Goal: Information Seeking & Learning: Check status

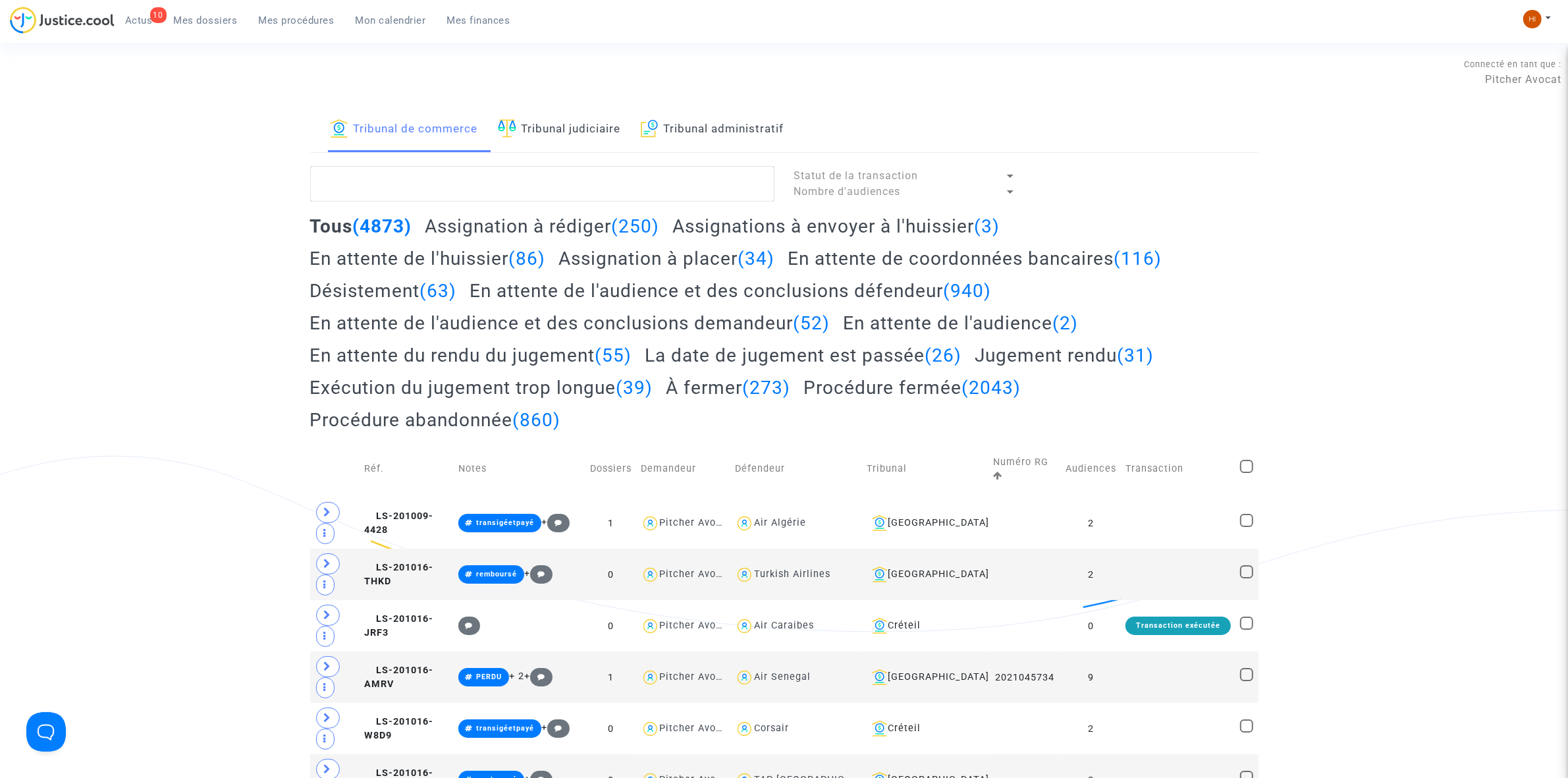
click at [719, 117] on link "Tribunal administratif" at bounding box center [712, 130] width 144 height 45
click at [699, 173] on textarea at bounding box center [542, 183] width 464 height 35
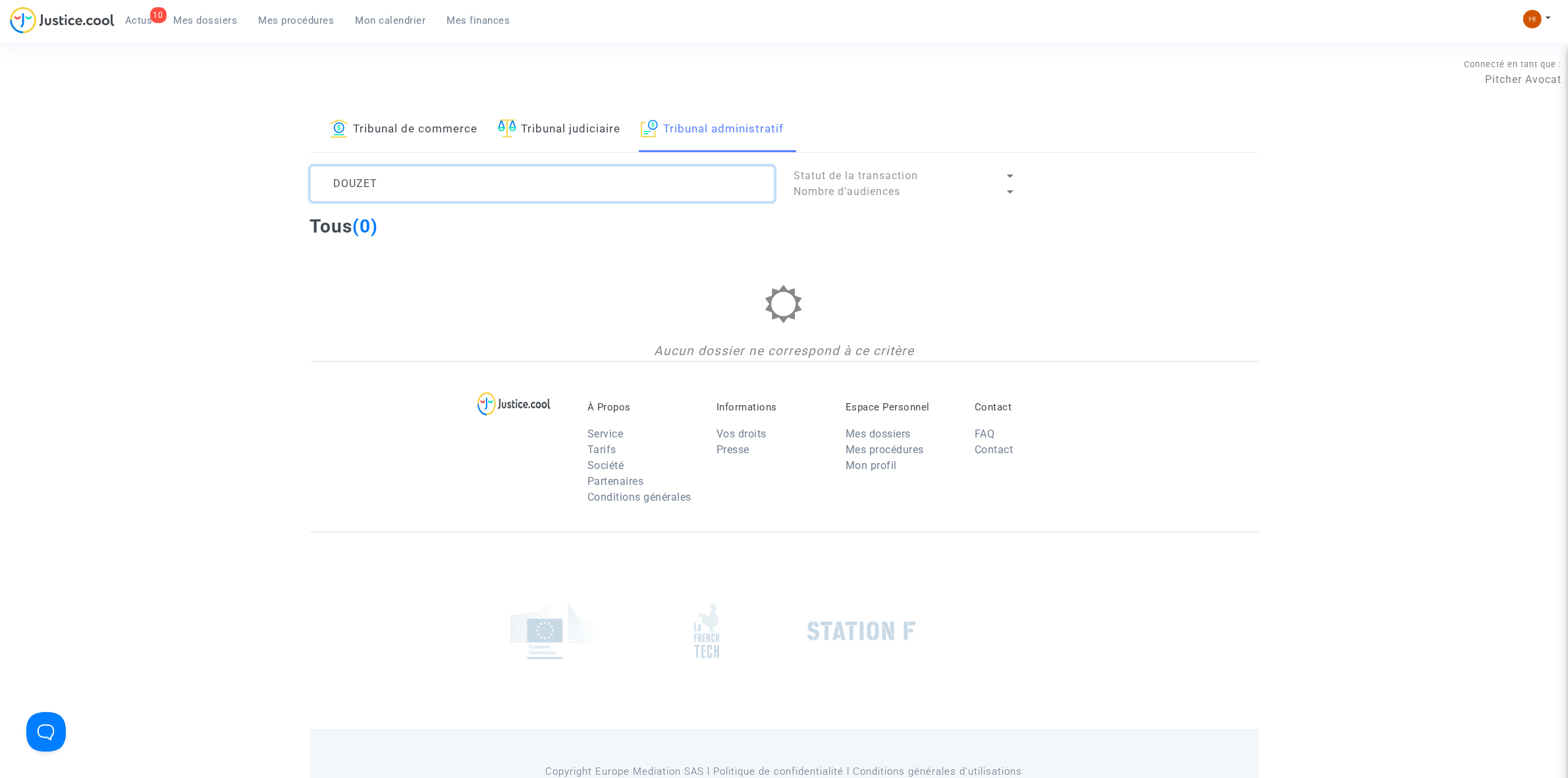
click at [699, 175] on textarea at bounding box center [542, 183] width 464 height 35
drag, startPoint x: 492, startPoint y: 175, endPoint x: 130, endPoint y: 165, distance: 362.1
click at [130, 165] on div "Tribunal de commerce Tribunal judiciaire Tribunal administratif DOUZET Statut d…" at bounding box center [784, 234] width 1568 height 254
type textarea "DOUZET"
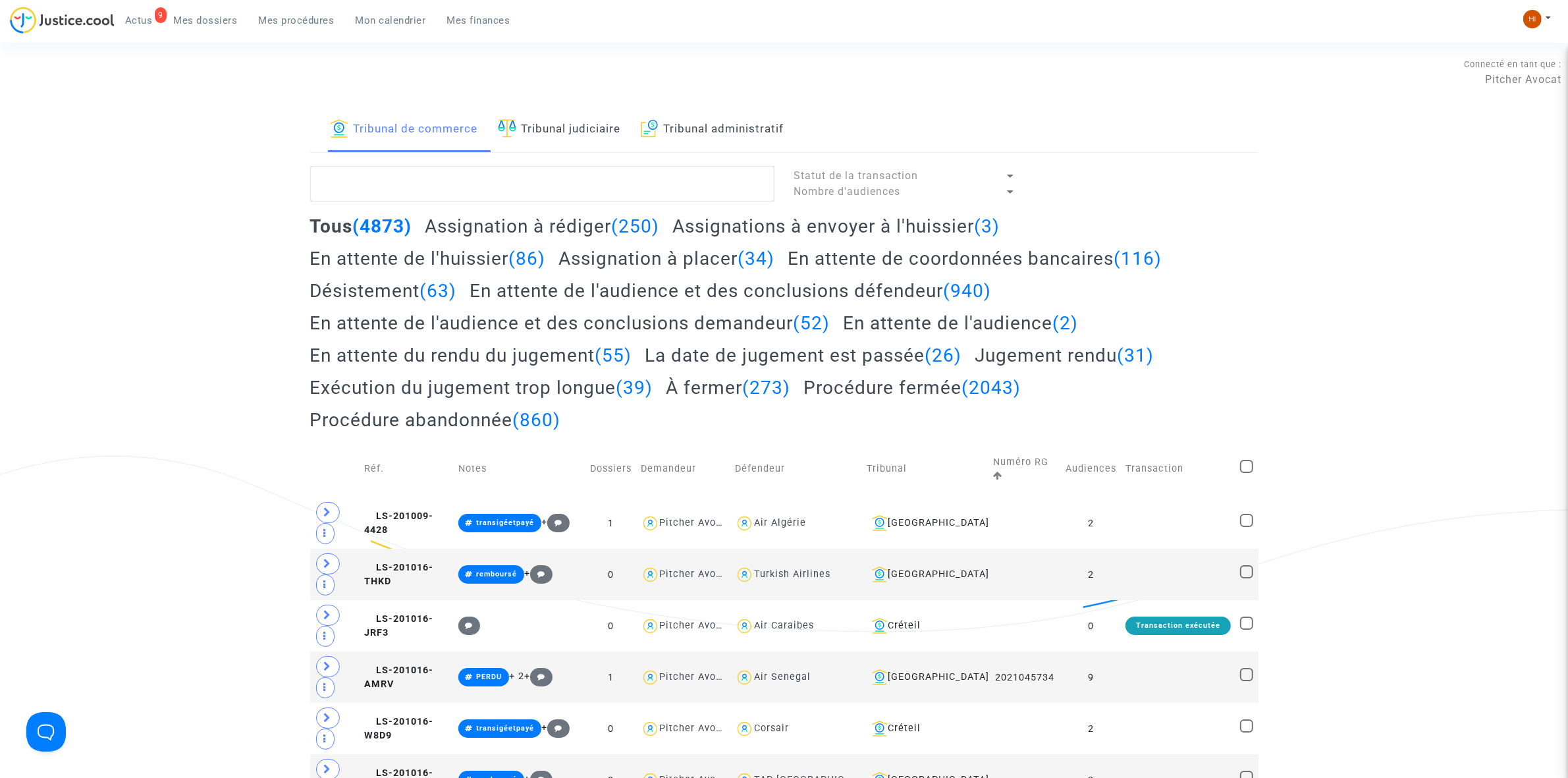
click at [669, 134] on link "Tribunal administratif" at bounding box center [712, 130] width 144 height 45
click at [622, 198] on textarea at bounding box center [542, 183] width 464 height 35
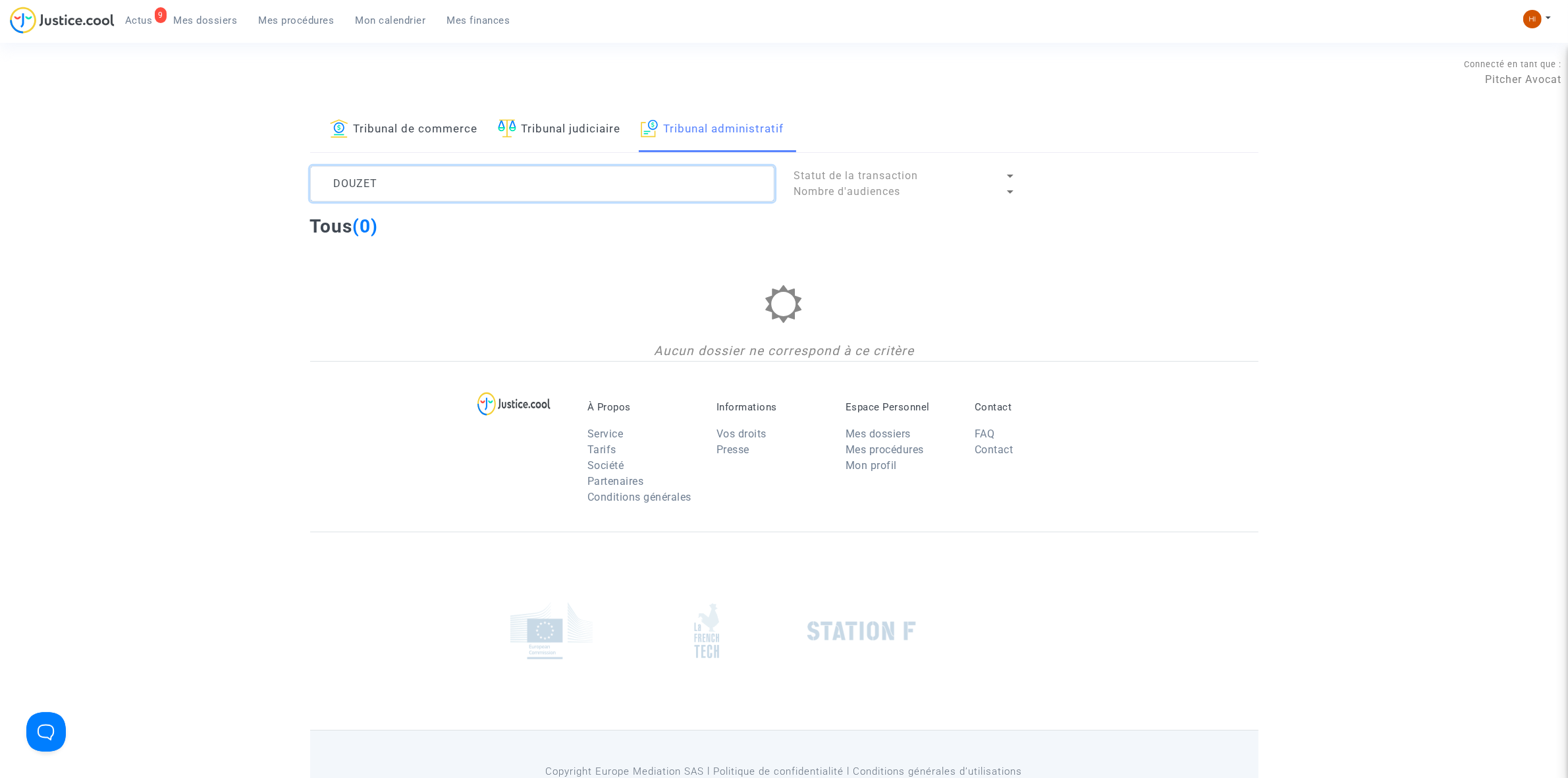
drag, startPoint x: 360, startPoint y: 160, endPoint x: 184, endPoint y: 159, distance: 176.0
click at [184, 159] on div "Tribunal de commerce Tribunal judiciaire Tribunal administratif DOUZET Statut d…" at bounding box center [784, 234] width 1568 height 254
type textarea "2207723"
click at [1535, 22] on img at bounding box center [1532, 18] width 18 height 18
click at [1498, 70] on link "Changer de compte" at bounding box center [1484, 68] width 133 height 21
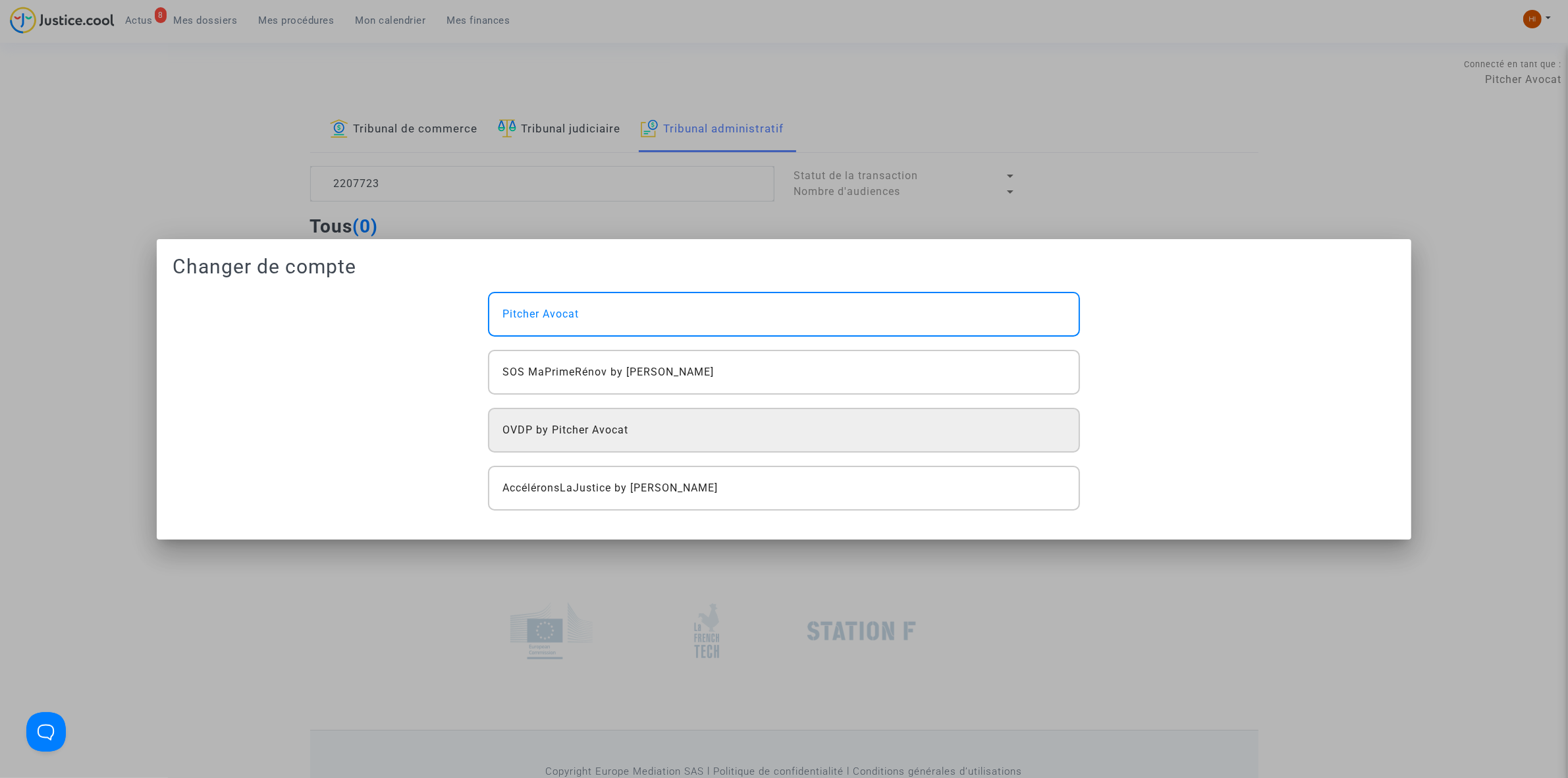
click at [695, 436] on div "OVDP by Pitcher Avocat" at bounding box center [784, 430] width 592 height 45
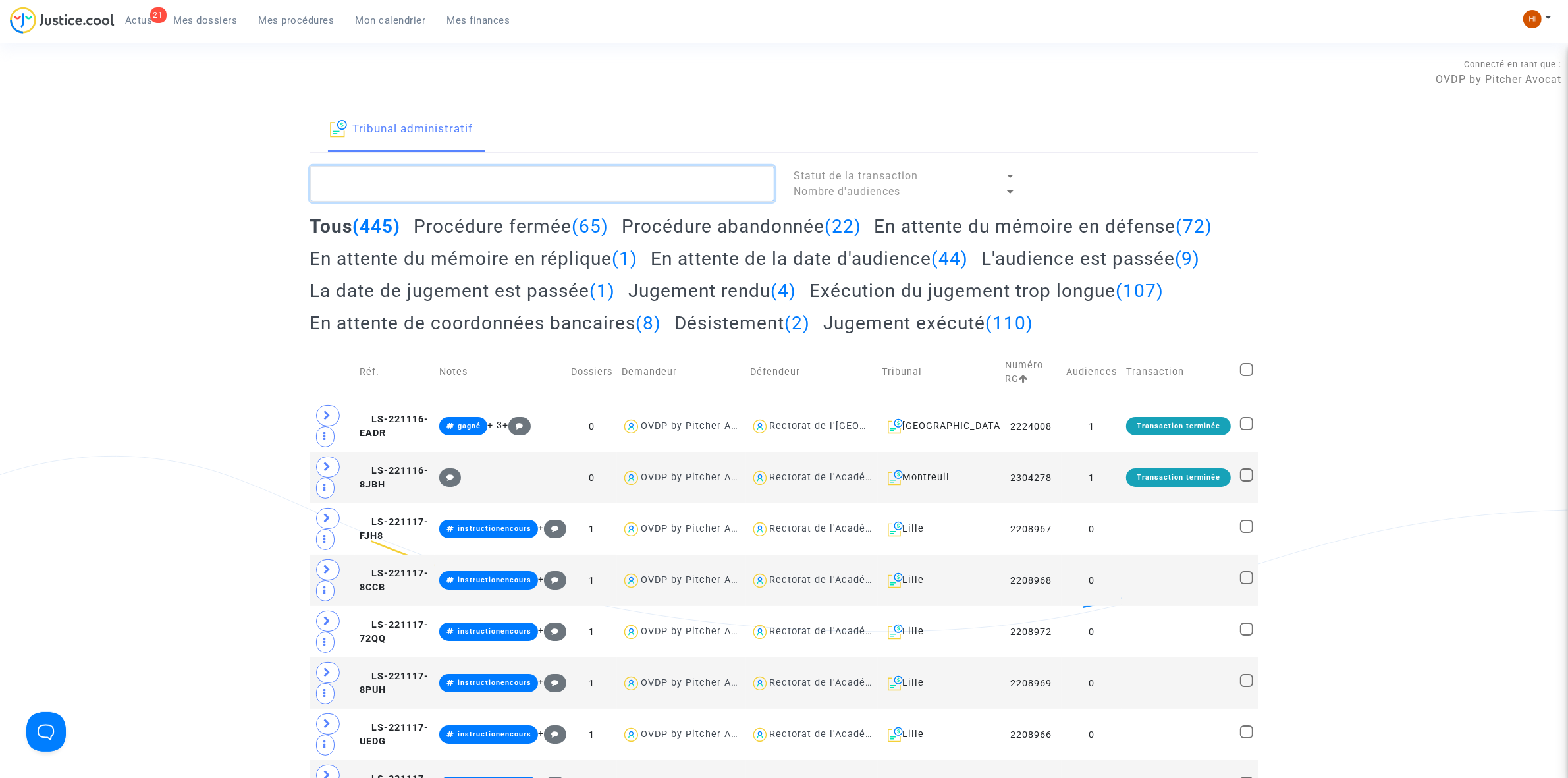
click at [406, 194] on textarea at bounding box center [542, 183] width 464 height 35
paste textarea "DOUZET"
type textarea "DOUZET"
